Goal: Information Seeking & Learning: Learn about a topic

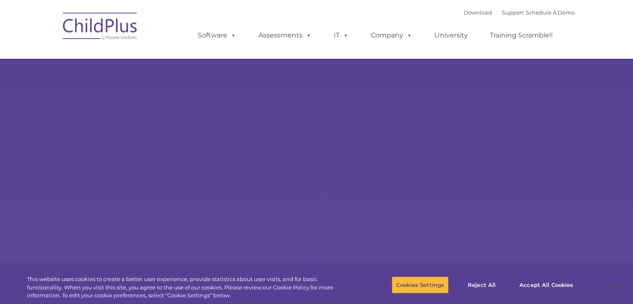
select select "MEDIUM"
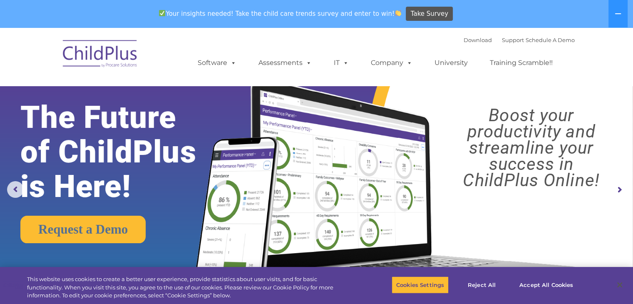
click at [114, 52] on img at bounding box center [100, 55] width 83 height 42
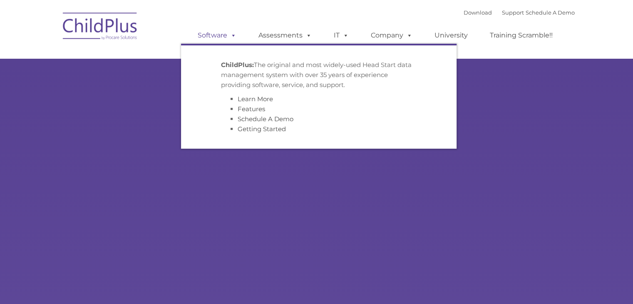
type input ""
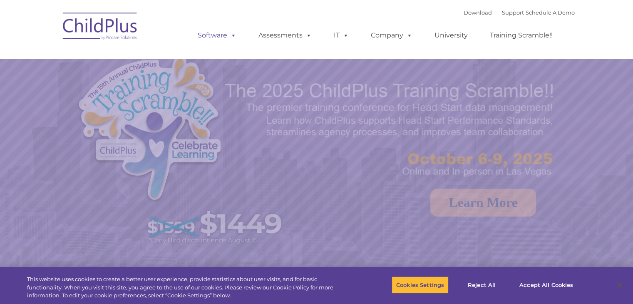
click at [229, 40] on link "Software" at bounding box center [216, 35] width 55 height 17
select select "MEDIUM"
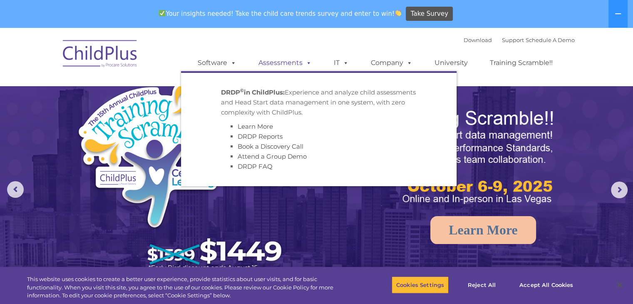
click at [298, 64] on link "Assessments" at bounding box center [285, 63] width 70 height 17
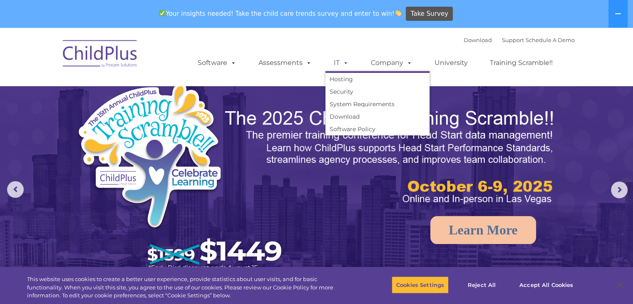
click at [348, 59] on span at bounding box center [344, 63] width 9 height 8
